Goal: Task Accomplishment & Management: Complete application form

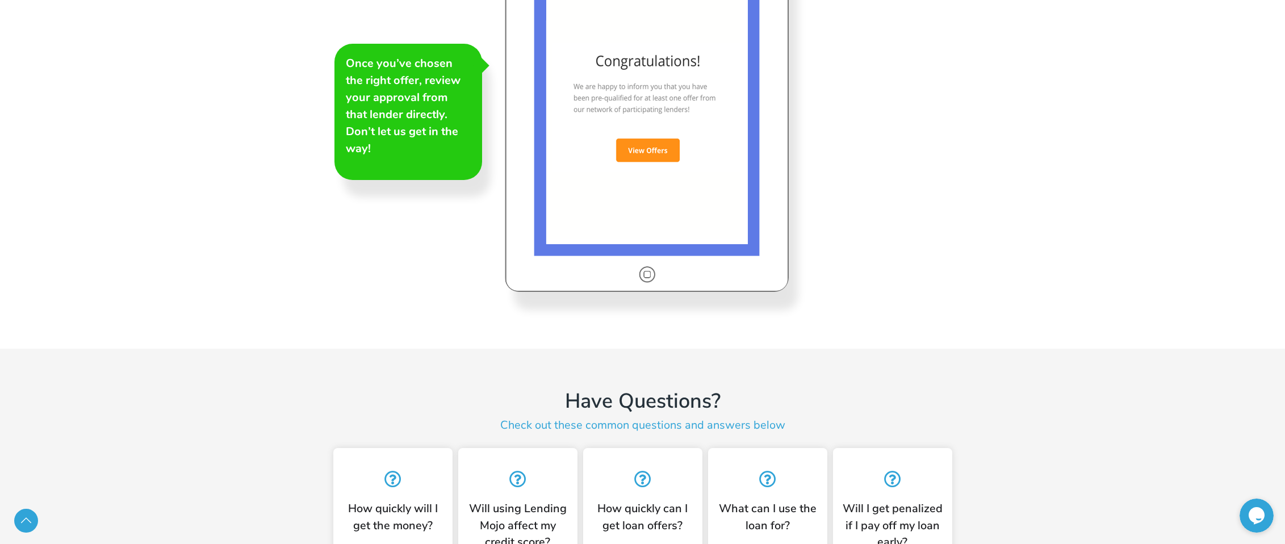
scroll to position [2825, 0]
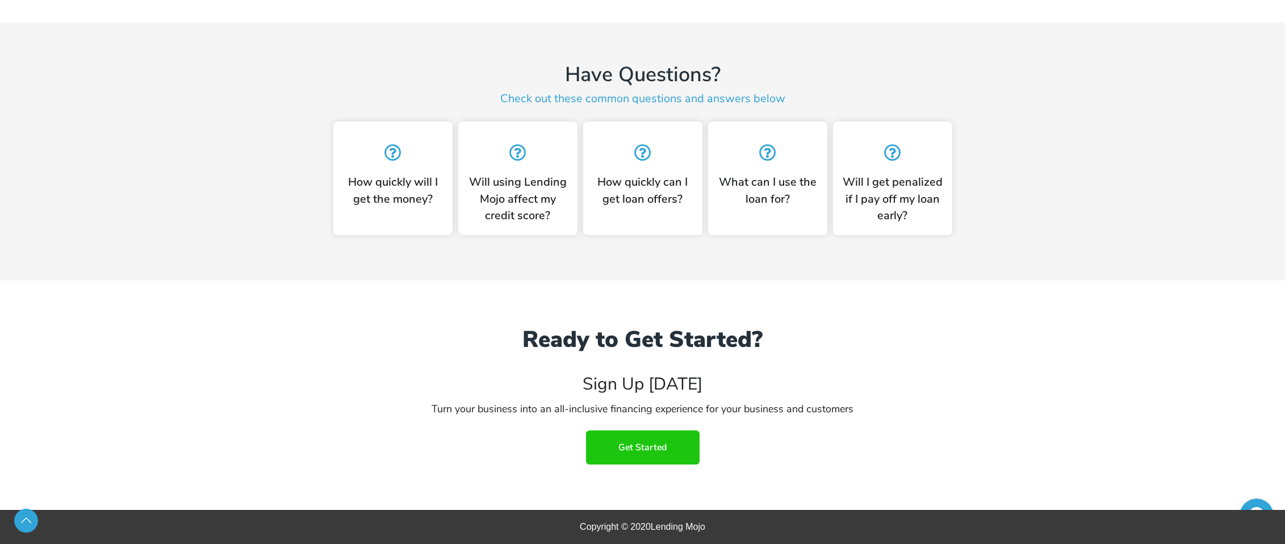
click at [671, 447] on link "Get Started" at bounding box center [643, 447] width 114 height 34
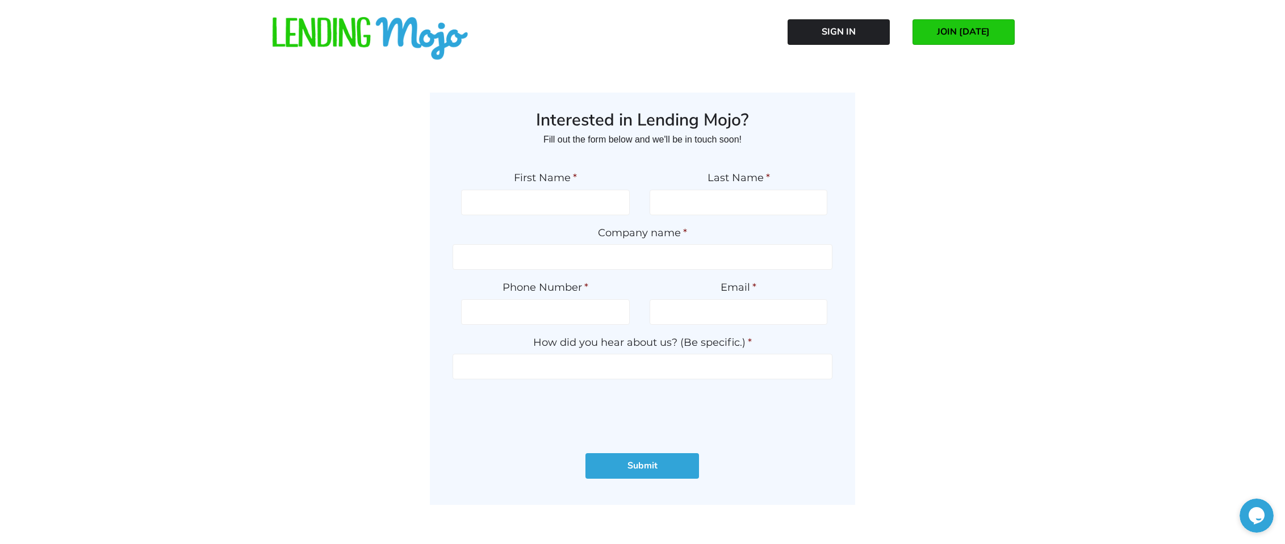
scroll to position [132, 0]
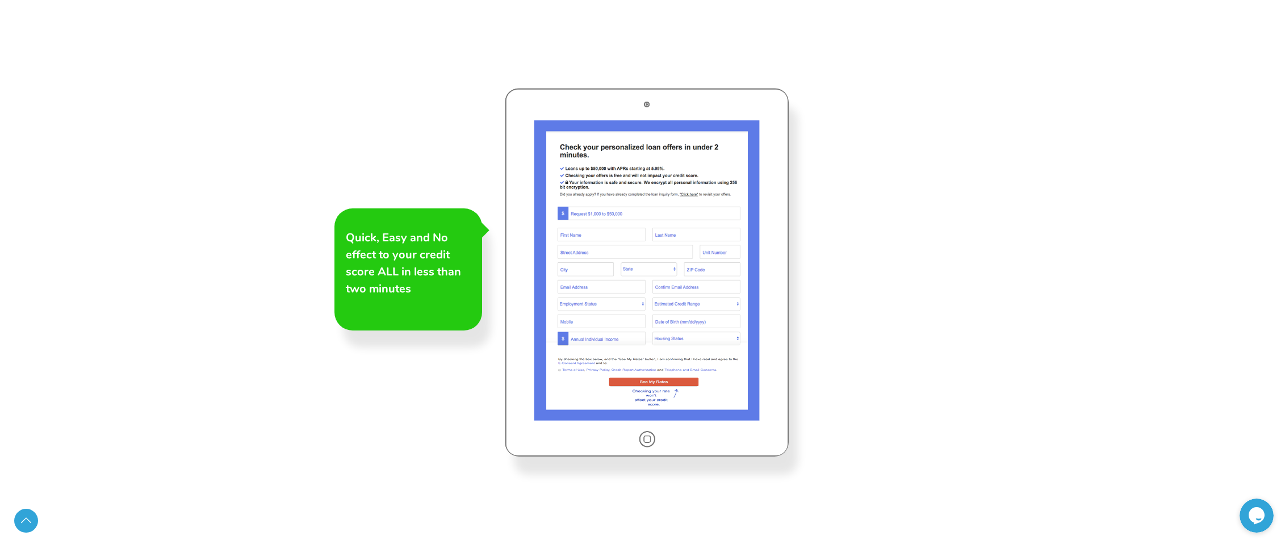
scroll to position [2101, 0]
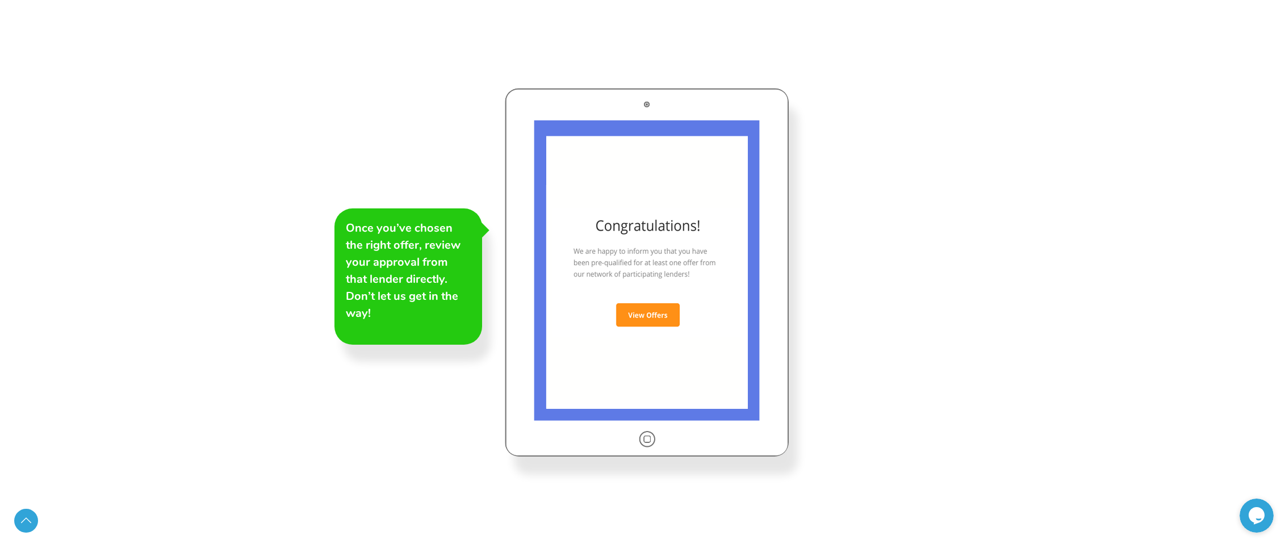
click at [20, 508] on div "Quick, Easy and No effect to your credit score ALL in less than two minutes If …" at bounding box center [642, 150] width 1285 height 1193
click at [26, 519] on link "Scroll to Top" at bounding box center [26, 521] width 24 height 24
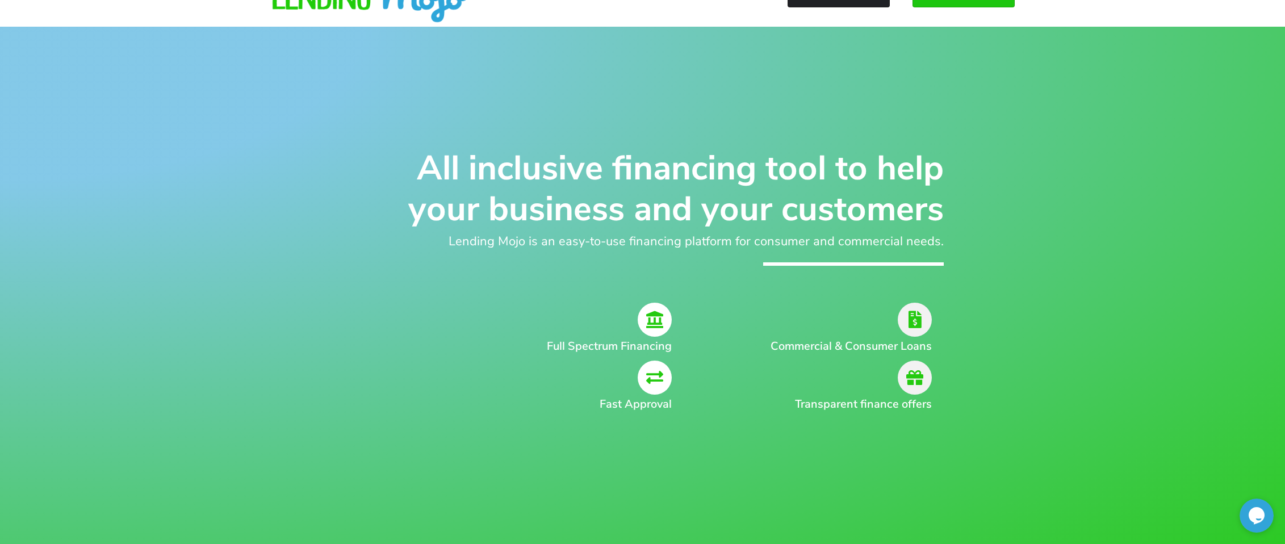
scroll to position [0, 0]
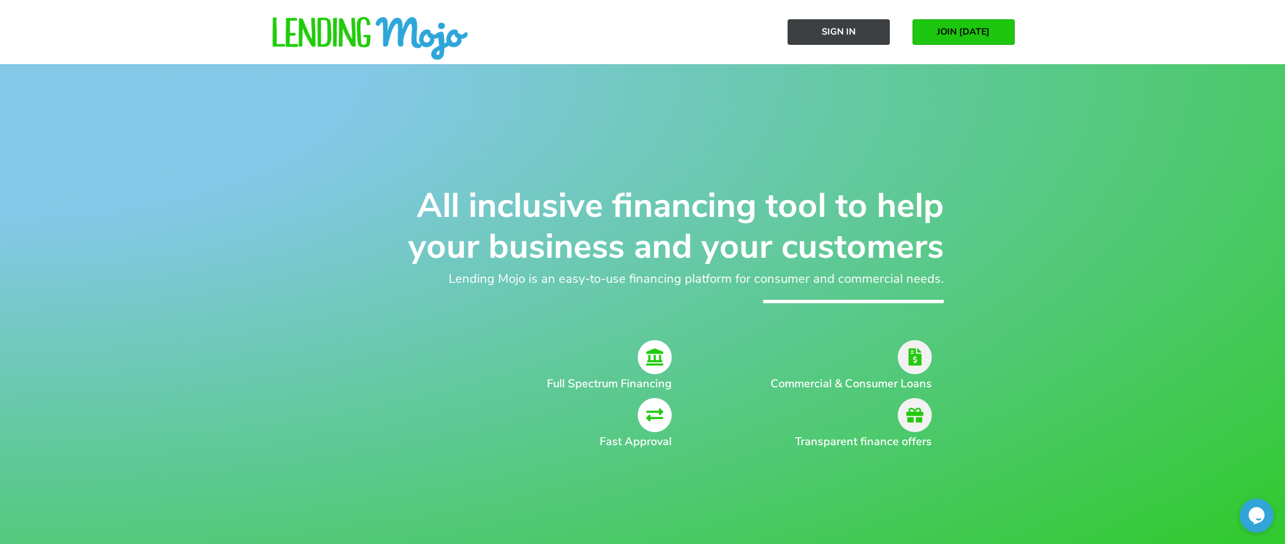
click at [831, 36] on span "Sign In" at bounding box center [839, 32] width 34 height 10
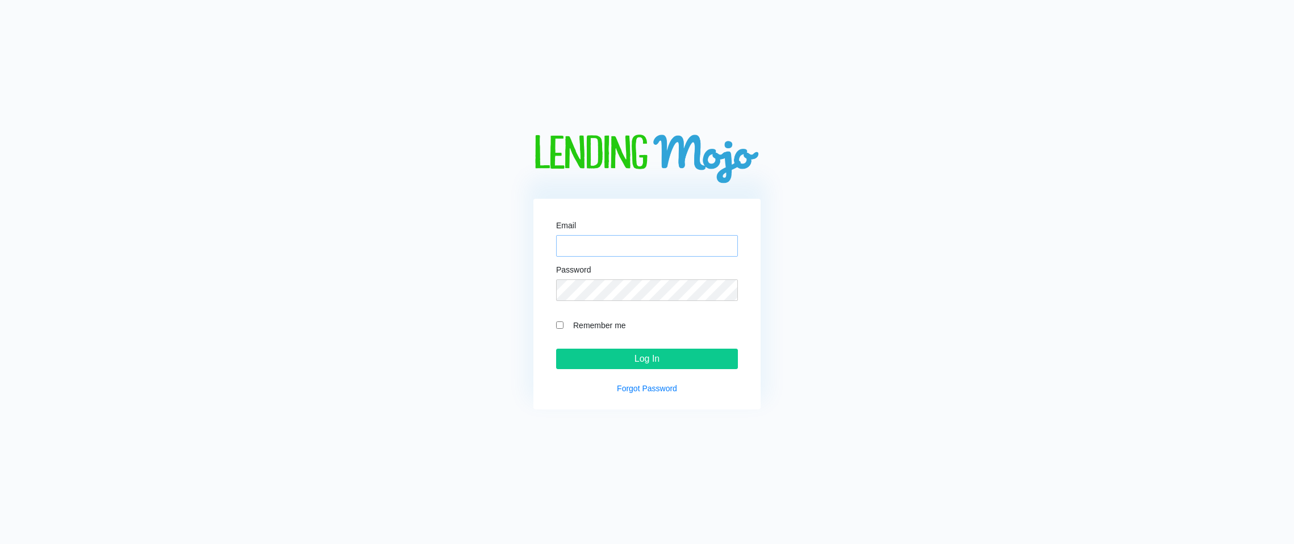
click at [587, 247] on input "Email" at bounding box center [647, 246] width 182 height 22
click at [588, 247] on input "Email" at bounding box center [647, 246] width 182 height 22
type input "allangillett@rocketmail.com"
click at [633, 302] on form "Email allangillett@rocketmail.com Password Remember me Log In" at bounding box center [647, 295] width 182 height 148
click at [631, 393] on link "Forgot Password" at bounding box center [647, 388] width 60 height 9
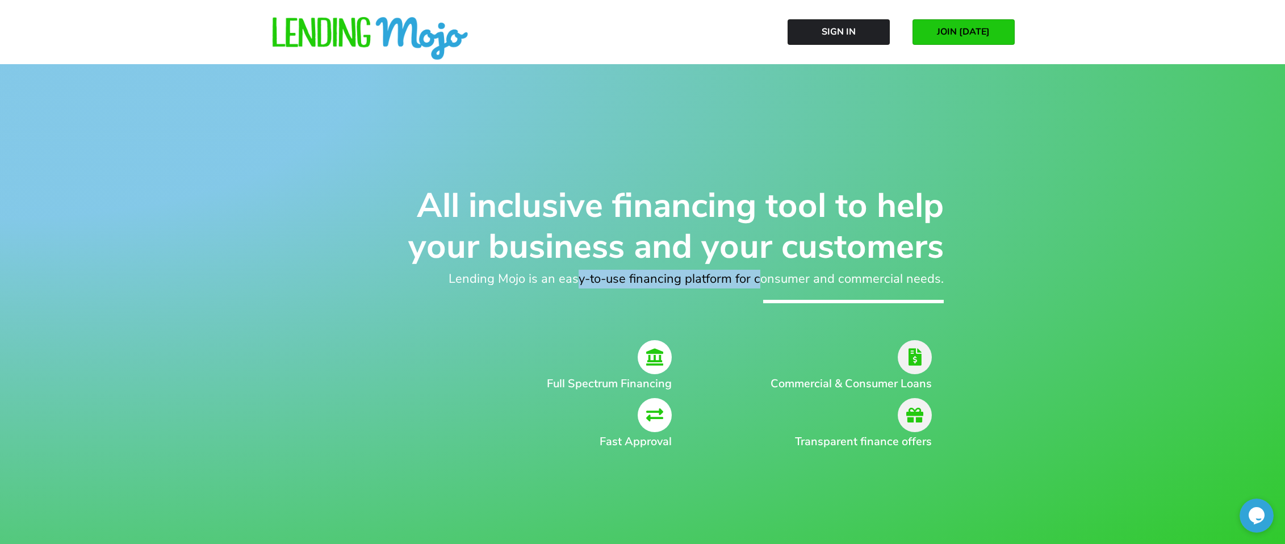
drag, startPoint x: 814, startPoint y: 283, endPoint x: 879, endPoint y: 283, distance: 64.7
click at [849, 284] on h2 "Lending Mojo is an easy-to-use financing platform for consumer and commercial n…" at bounding box center [643, 279] width 602 height 19
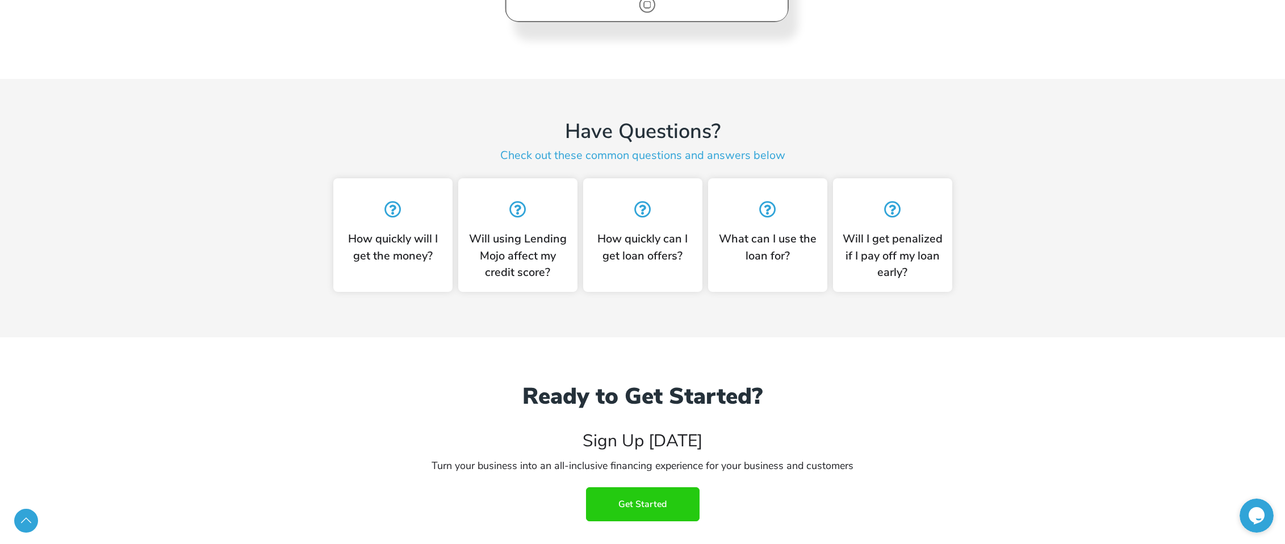
scroll to position [2825, 0]
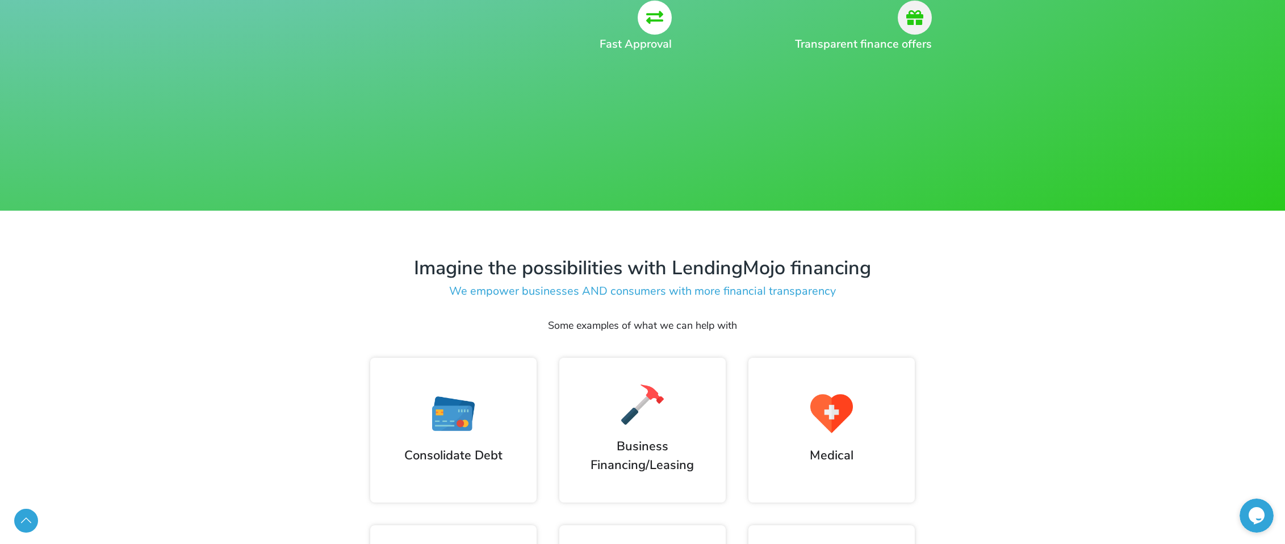
click at [1251, 507] on icon at bounding box center [1257, 516] width 18 height 18
click at [1256, 514] on icon at bounding box center [1257, 515] width 16 height 17
click at [1257, 522] on icon at bounding box center [1257, 515] width 16 height 17
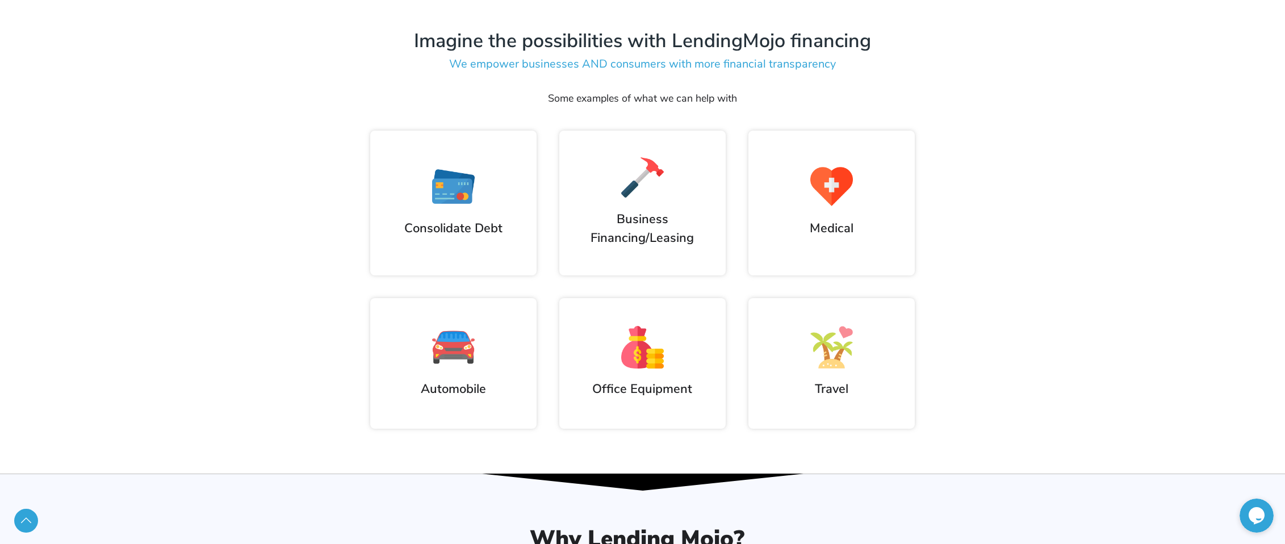
scroll to position [795, 0]
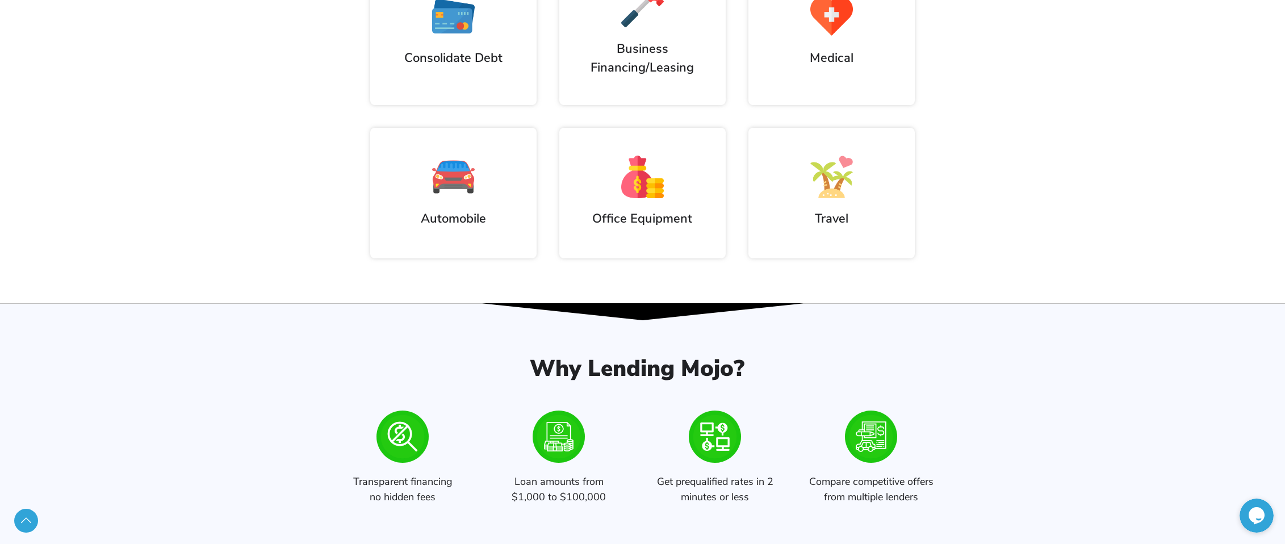
click at [1250, 513] on icon at bounding box center [1257, 515] width 16 height 17
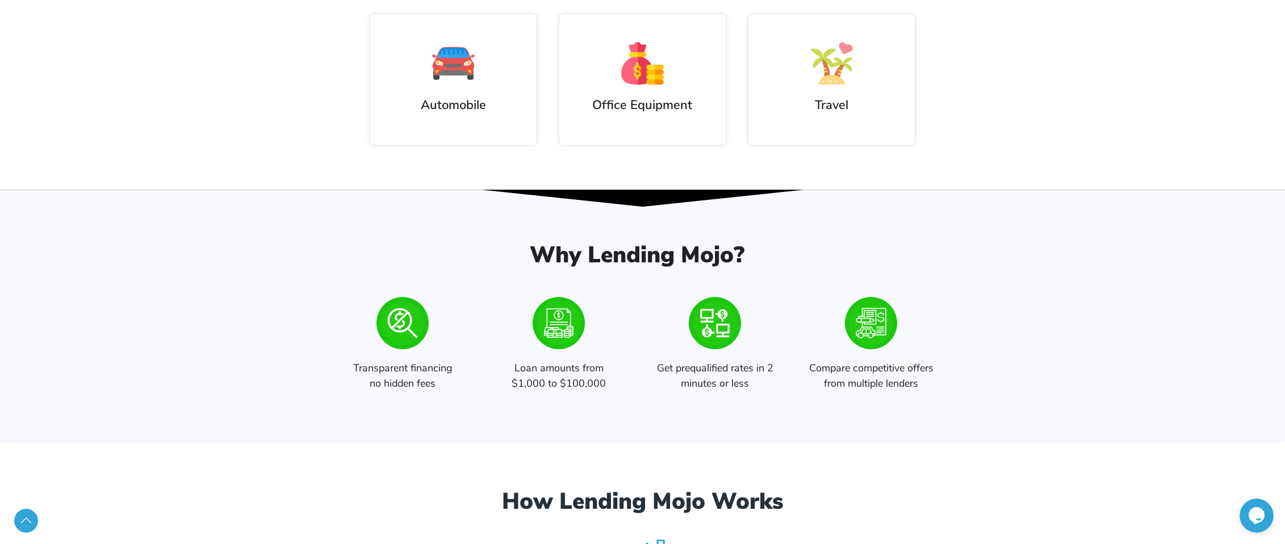
click at [1262, 507] on icon at bounding box center [1257, 516] width 18 height 18
click at [607, 108] on h2 "Office Equipment" at bounding box center [643, 105] width 144 height 19
click at [1258, 515] on icon at bounding box center [1257, 515] width 16 height 17
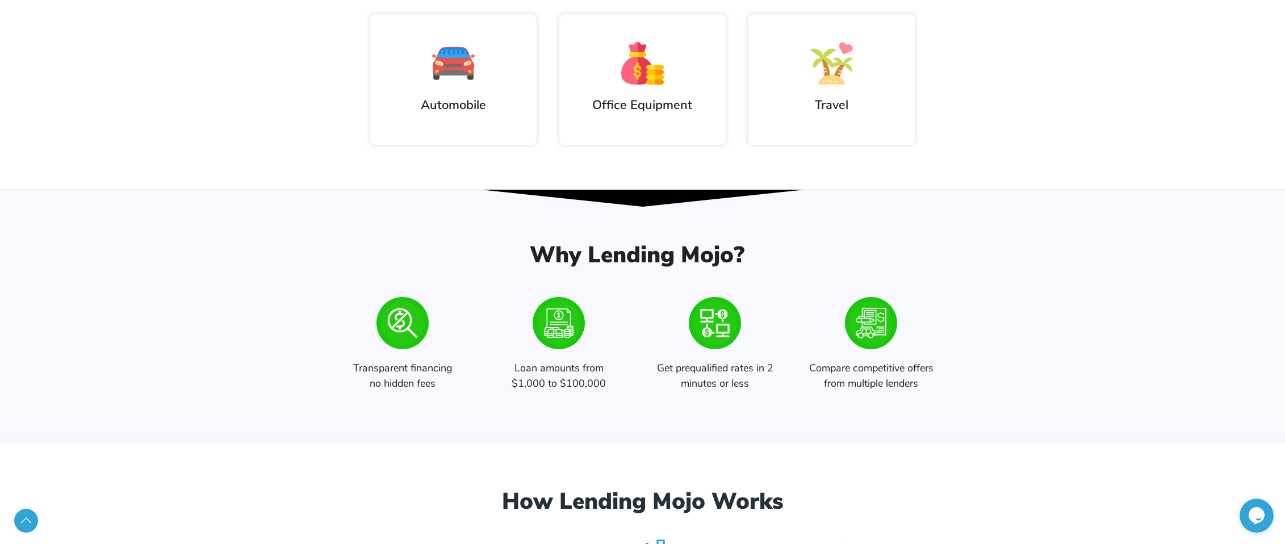
click at [1258, 515] on icon at bounding box center [1257, 515] width 16 height 17
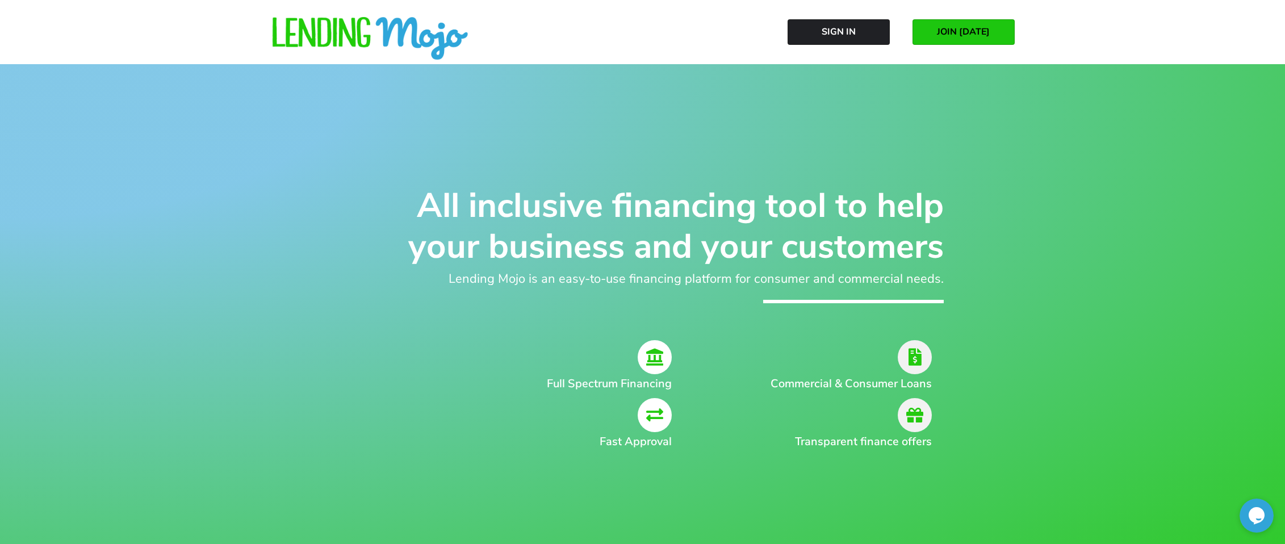
click at [1252, 518] on icon at bounding box center [1257, 515] width 16 height 17
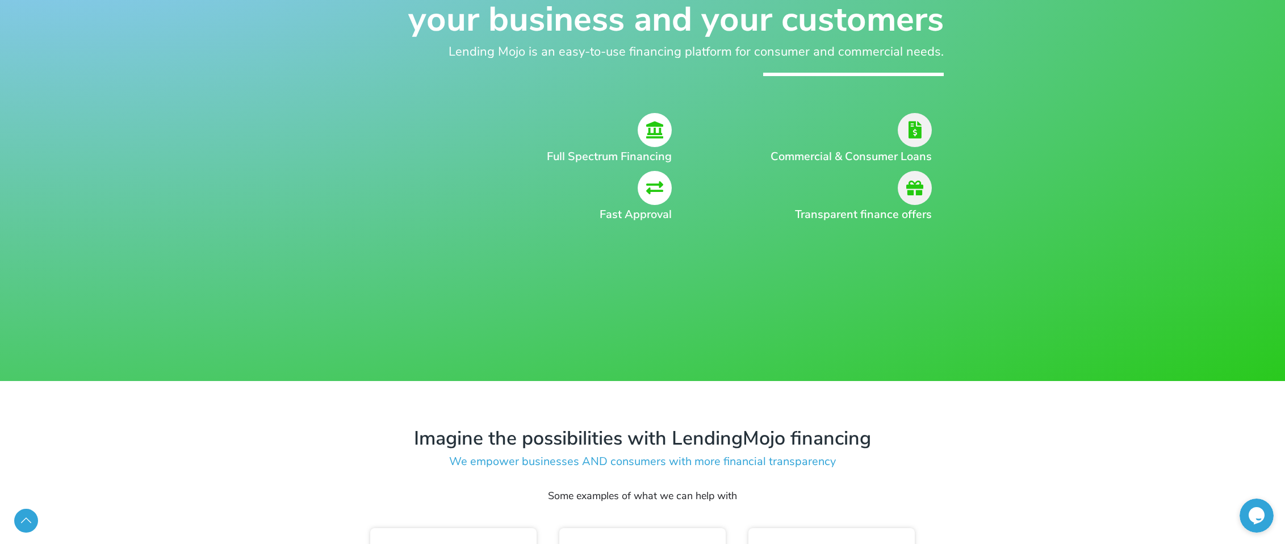
scroll to position [398, 0]
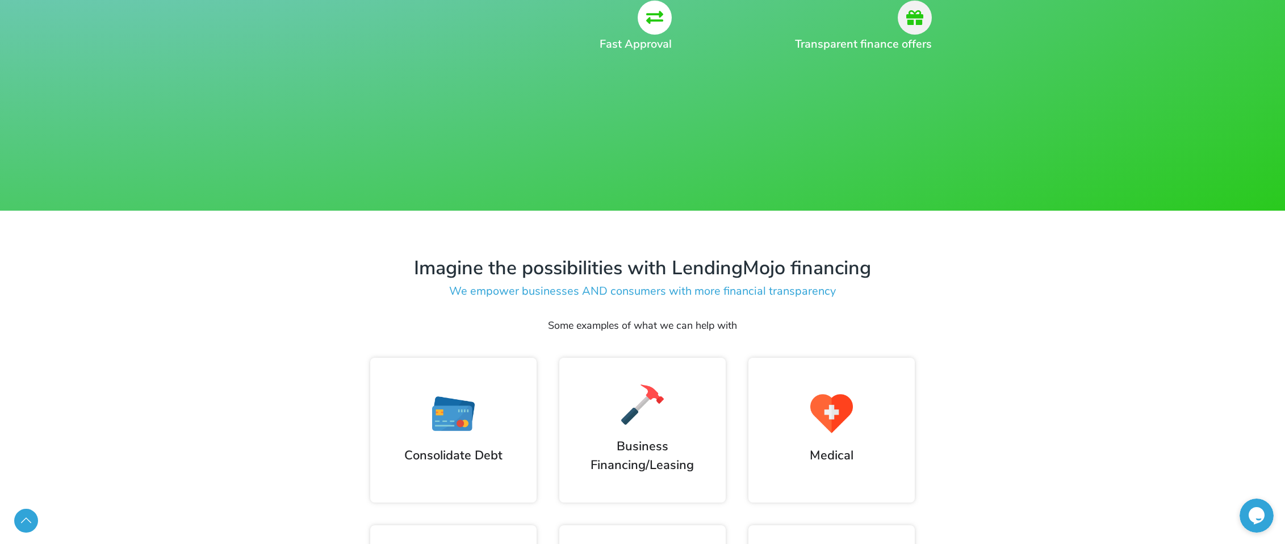
click at [1251, 501] on span at bounding box center [1257, 516] width 34 height 34
click at [1252, 515] on icon at bounding box center [1257, 515] width 16 height 17
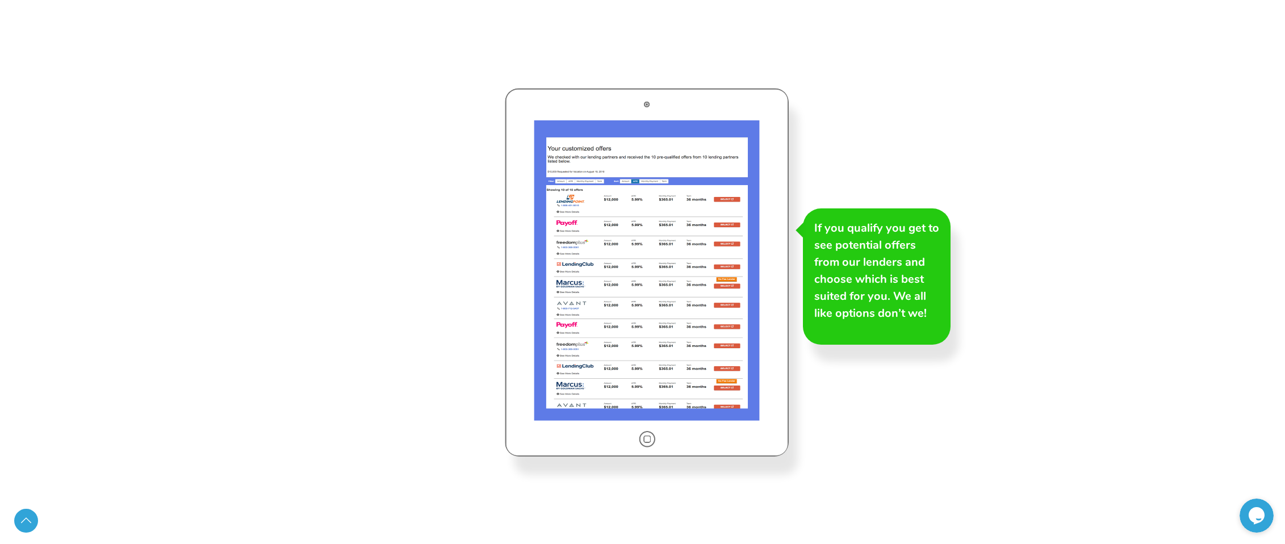
scroll to position [2215, 0]
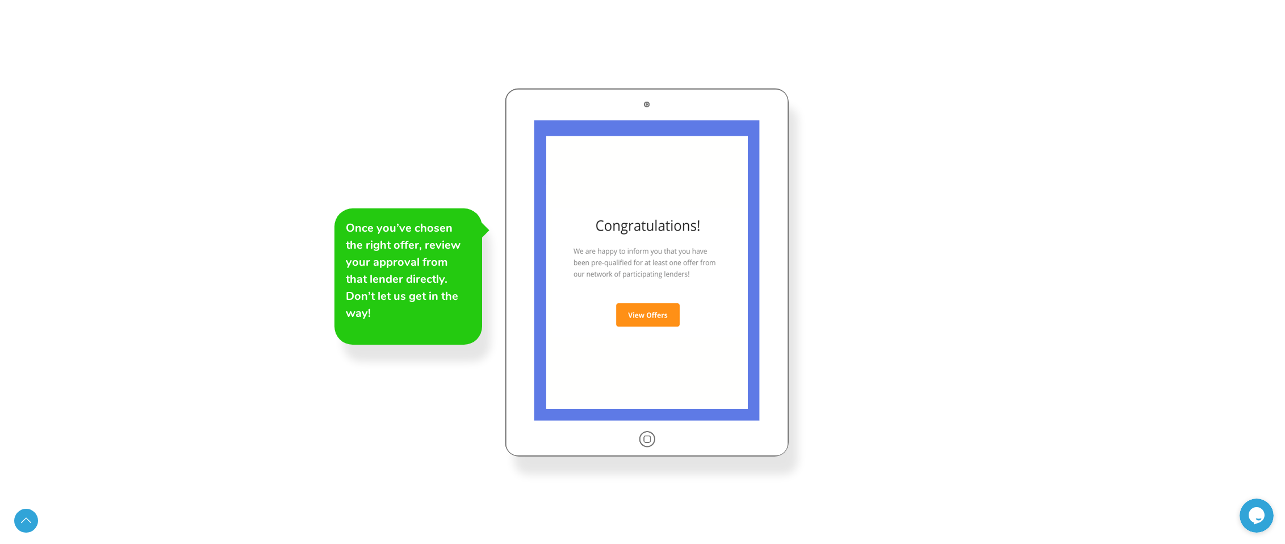
click at [1266, 518] on span at bounding box center [1257, 516] width 34 height 34
click at [1264, 517] on icon at bounding box center [1257, 516] width 18 height 18
drag, startPoint x: 1264, startPoint y: 517, endPoint x: 1242, endPoint y: 525, distance: 22.8
click at [1262, 518] on icon at bounding box center [1257, 515] width 16 height 17
drag, startPoint x: 406, startPoint y: 257, endPoint x: 542, endPoint y: 286, distance: 139.5
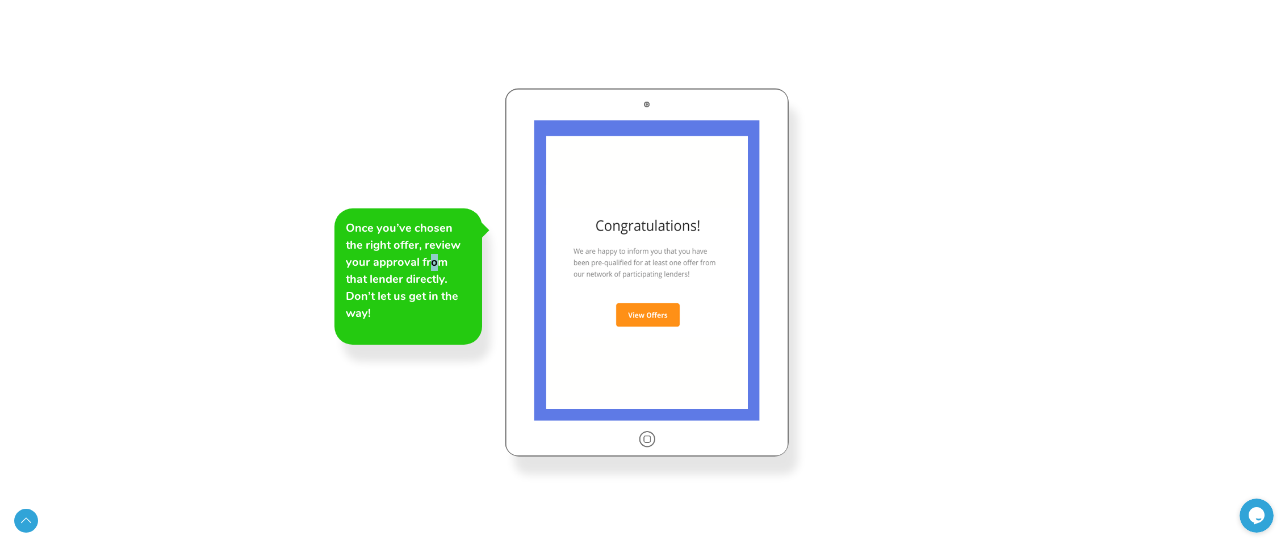
click at [413, 258] on h3 "Once you’ve chosen the right offer, review your approval from that lender direc…" at bounding box center [408, 271] width 125 height 102
click at [679, 298] on div at bounding box center [647, 272] width 284 height 369
drag, startPoint x: 733, startPoint y: 287, endPoint x: 791, endPoint y: 317, distance: 65.3
click at [733, 287] on div at bounding box center [647, 272] width 284 height 369
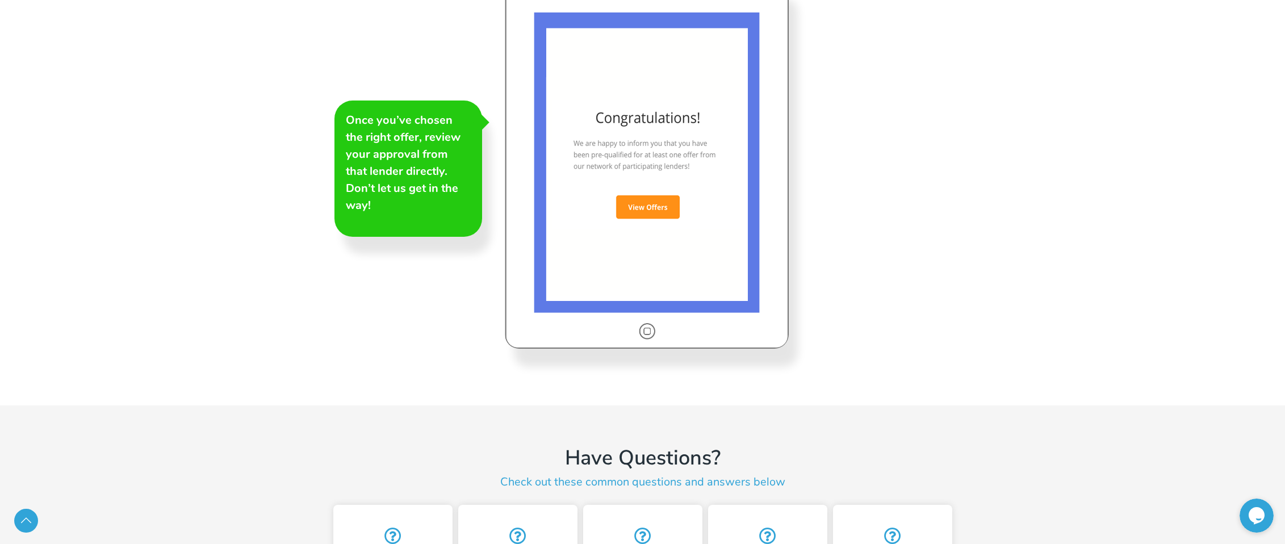
scroll to position [2669, 0]
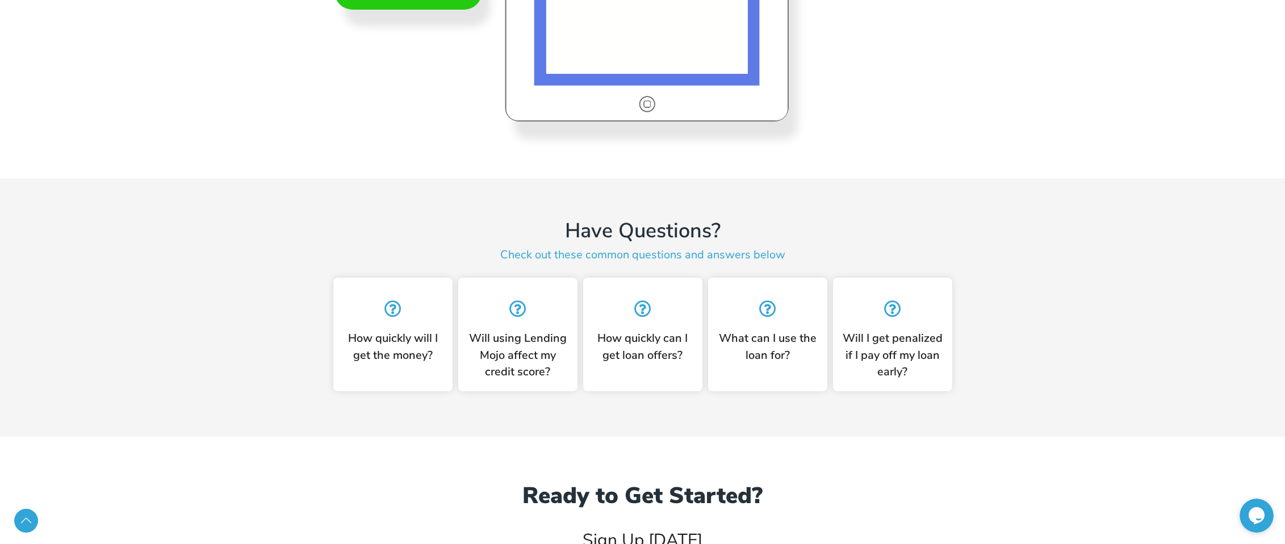
click at [1267, 511] on span at bounding box center [1257, 516] width 34 height 34
click at [1267, 512] on span at bounding box center [1257, 516] width 34 height 34
click at [1265, 513] on span at bounding box center [1257, 516] width 34 height 34
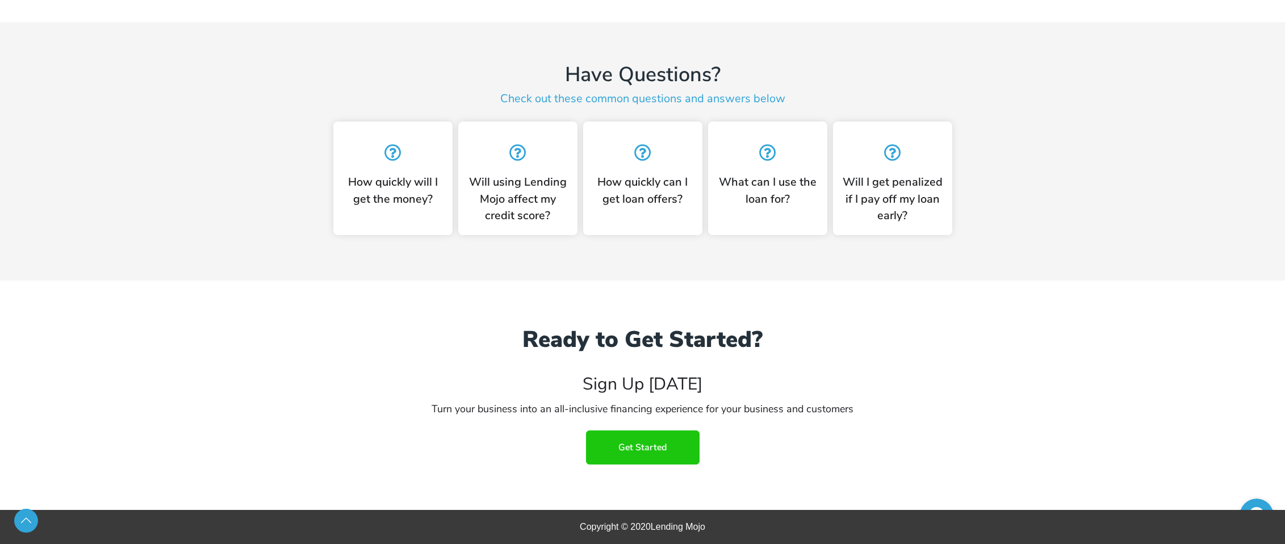
click at [625, 448] on span "Get Started" at bounding box center [642, 447] width 48 height 10
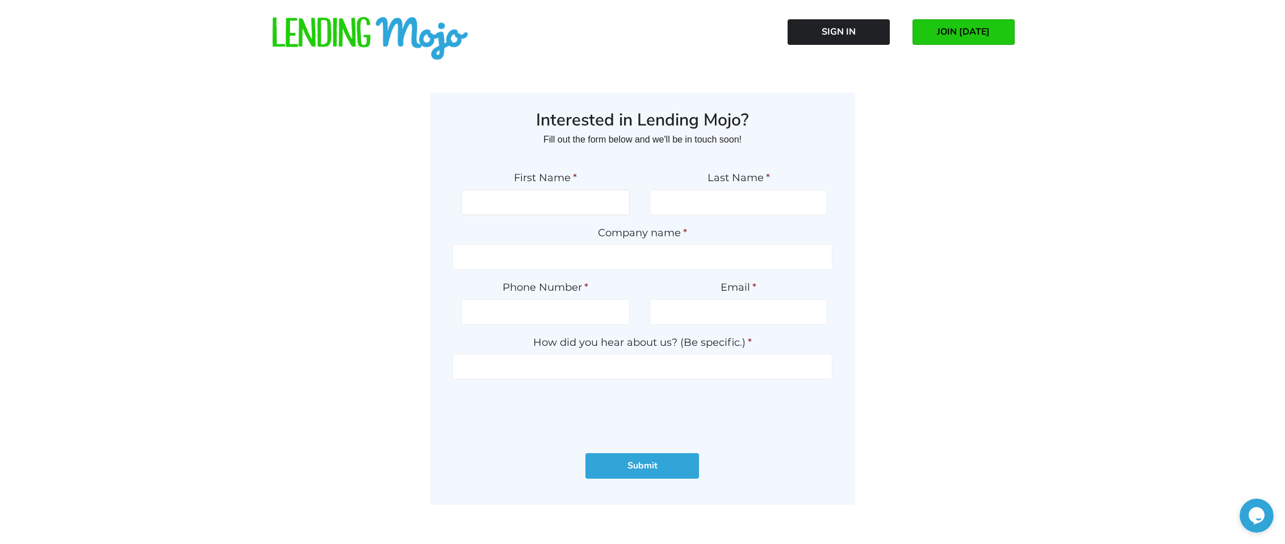
click at [581, 204] on input "First Name *" at bounding box center [545, 203] width 169 height 26
type input "Allan"
type input "Gillett"
type input "Xclusive Automotive Inc"
type input "(516) 448-4298"
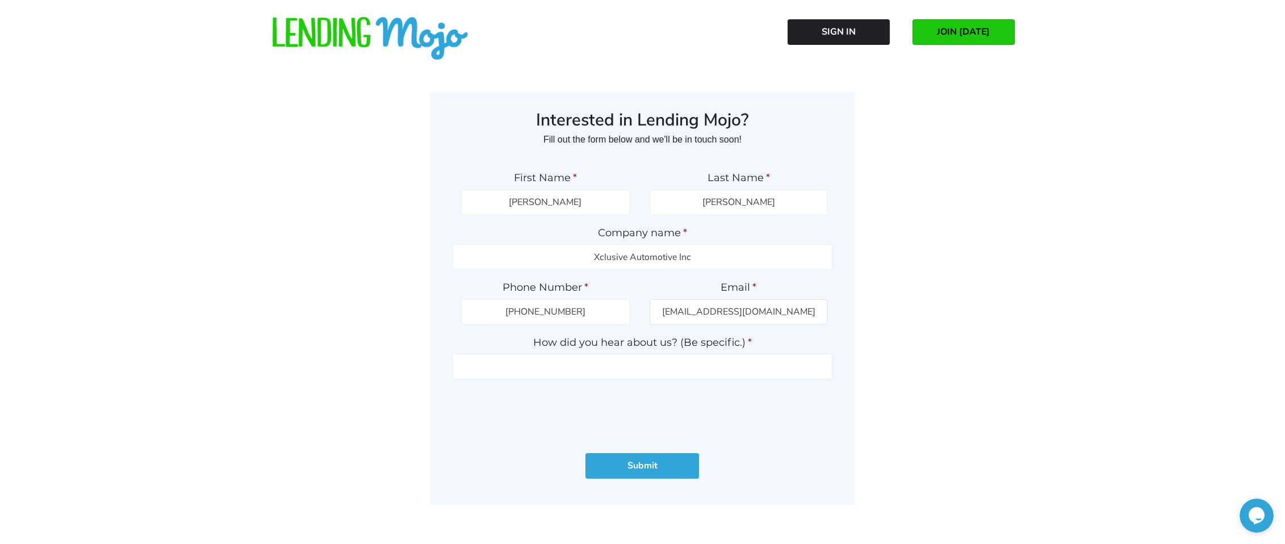
type input "Info@XclusiveAg.com"
click at [559, 378] on input "How did you hear about us? (Be specific.) *" at bounding box center [643, 367] width 380 height 26
type input "R"
type input "A"
type input "Spoke With Owner."
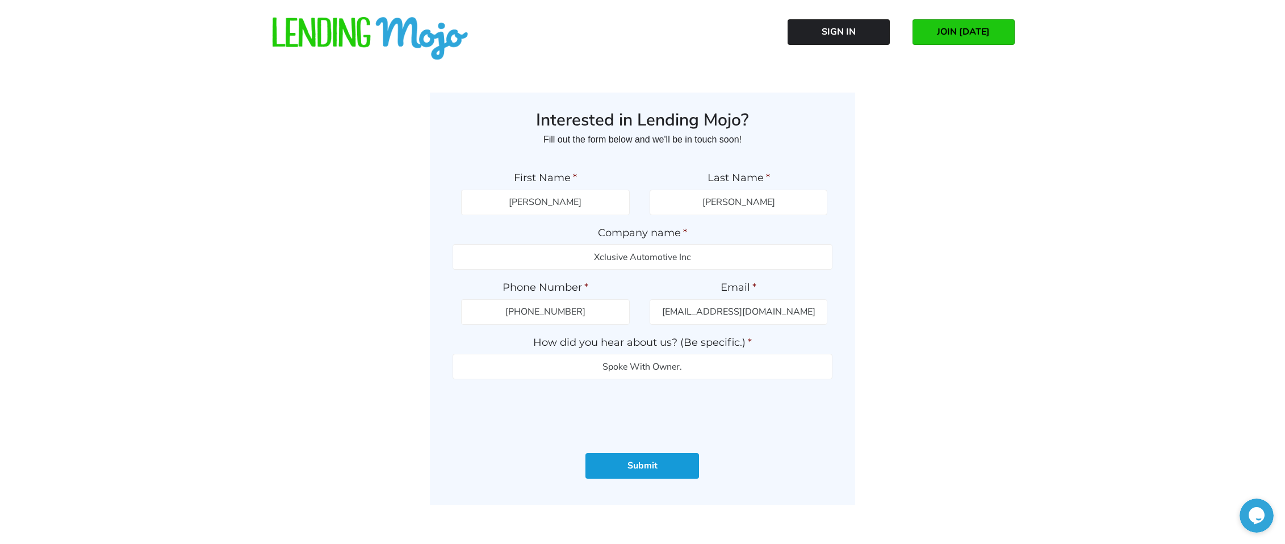
click at [660, 474] on input "Submit" at bounding box center [642, 466] width 114 height 26
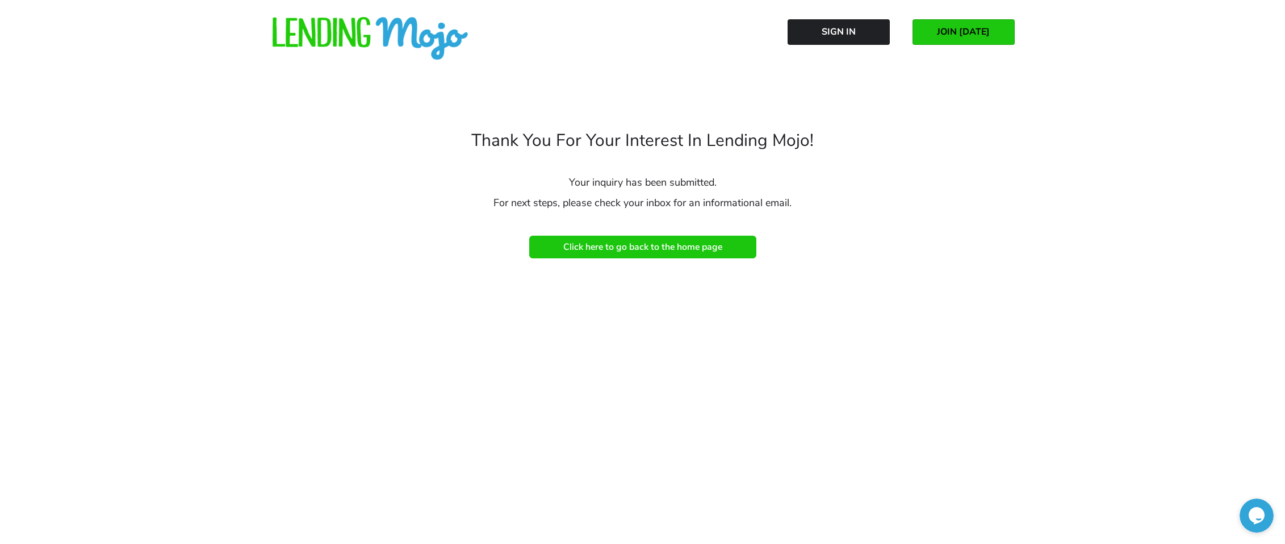
click at [696, 254] on link "Click here to go back to the home page" at bounding box center [642, 247] width 227 height 23
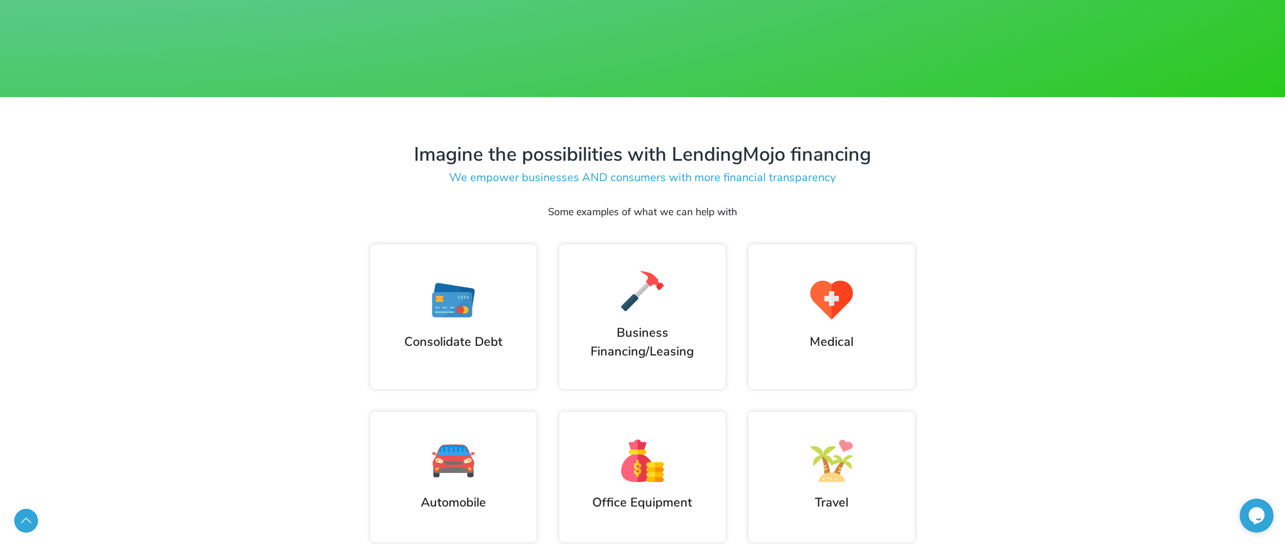
scroll to position [681, 0]
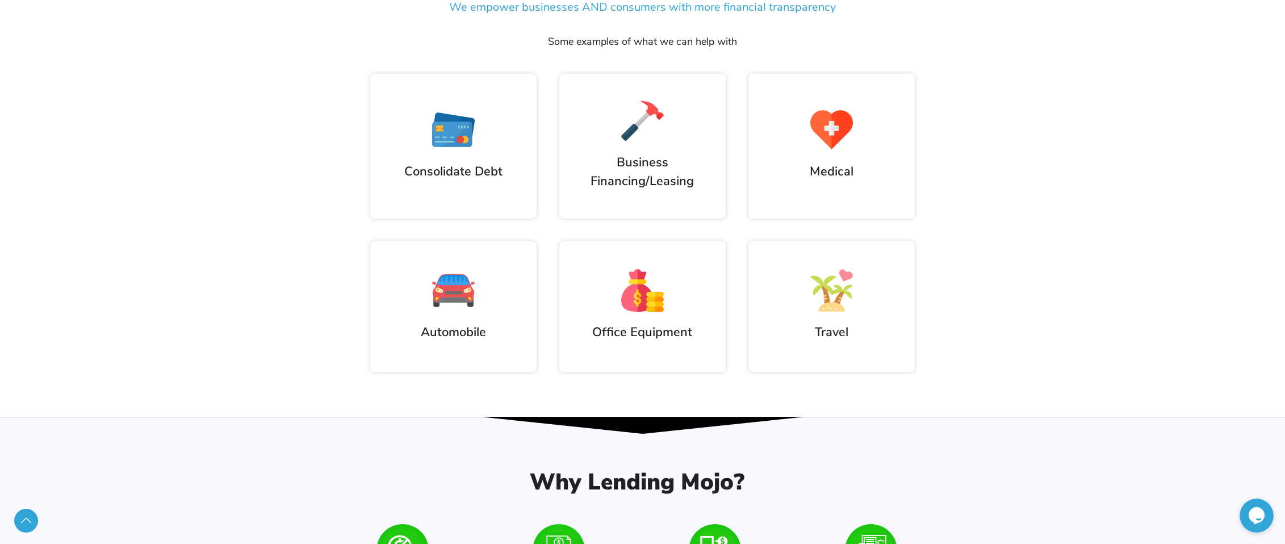
click at [1248, 507] on icon at bounding box center [1257, 516] width 18 height 18
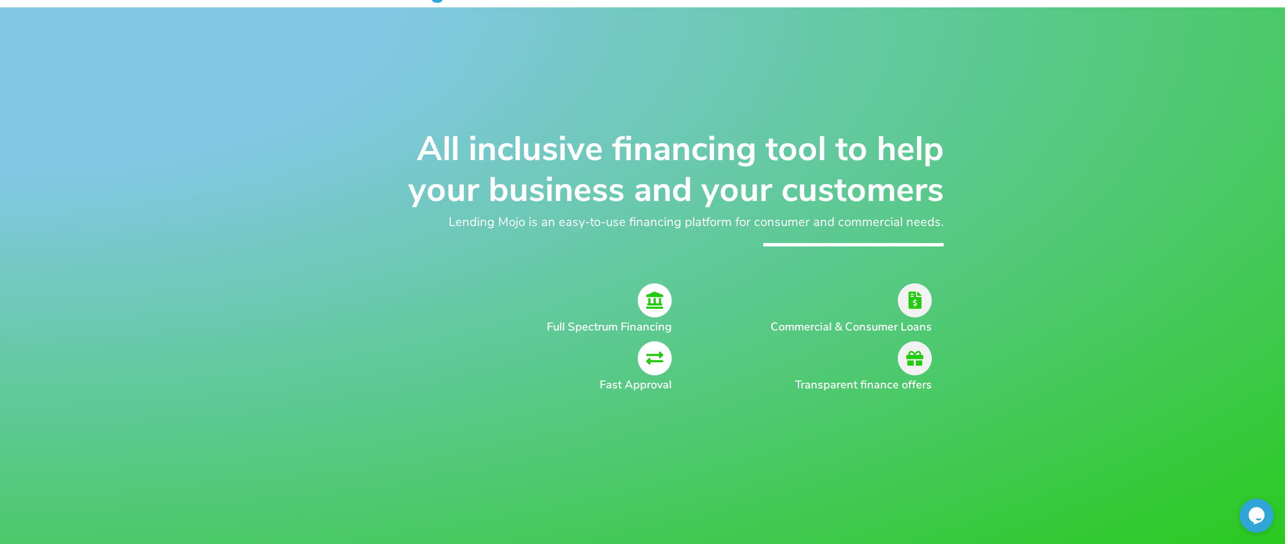
scroll to position [0, 0]
